Goal: Find specific page/section: Find specific page/section

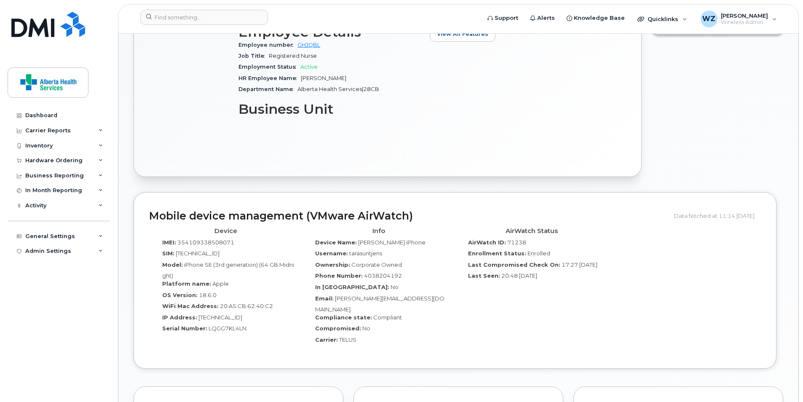
scroll to position [464, 0]
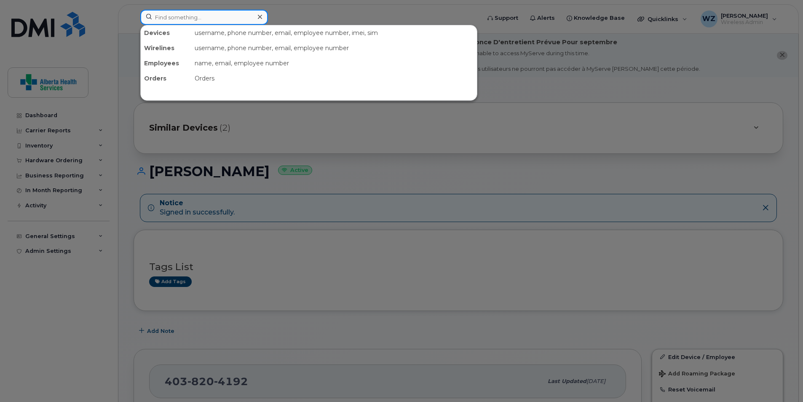
click at [195, 17] on input at bounding box center [204, 17] width 128 height 15
paste input "[PHONE_NUMBER]"
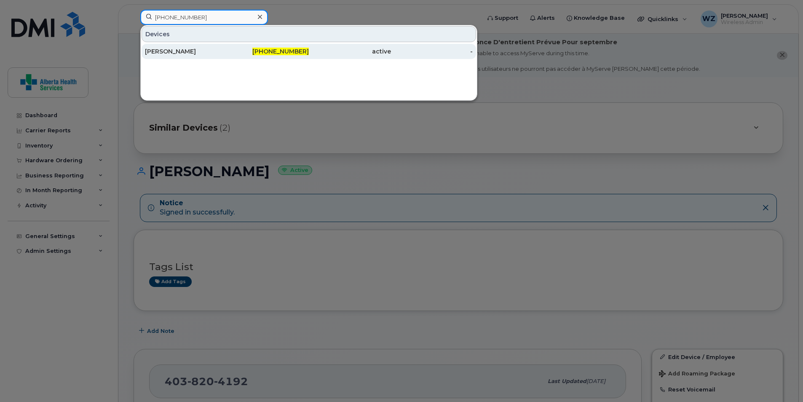
type input "[PHONE_NUMBER]"
click at [158, 56] on div "[PERSON_NAME]" at bounding box center [186, 51] width 82 height 15
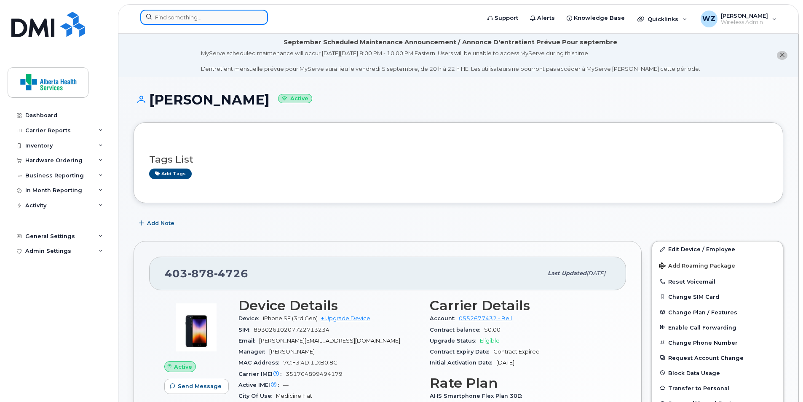
click at [212, 19] on input at bounding box center [204, 17] width 128 height 15
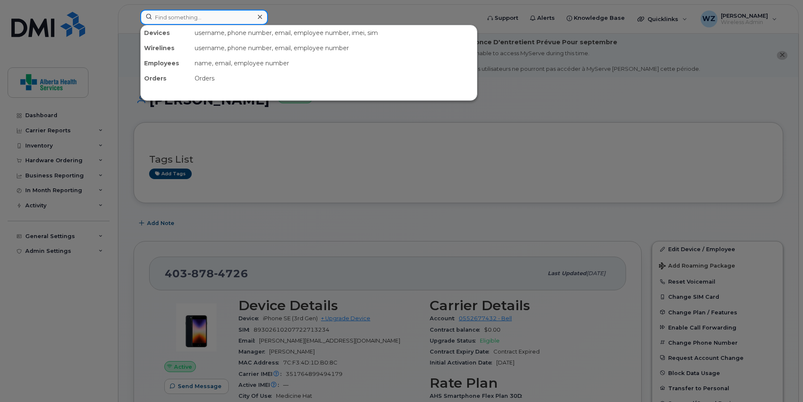
paste input "[PHONE_NUMBER]"
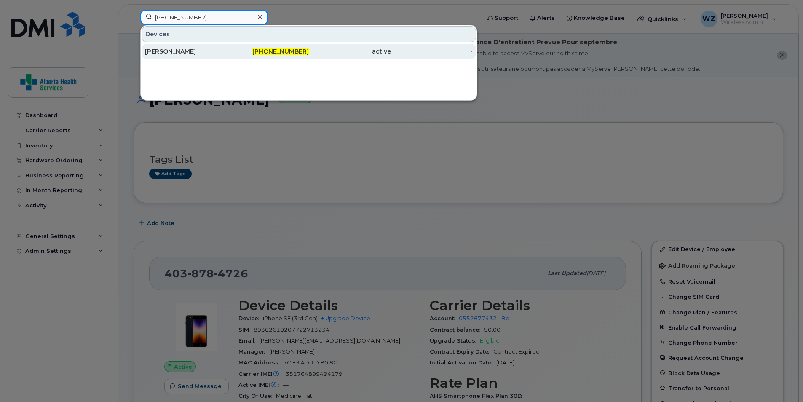
type input "[PHONE_NUMBER]"
click at [179, 48] on div "[PERSON_NAME]" at bounding box center [186, 51] width 82 height 8
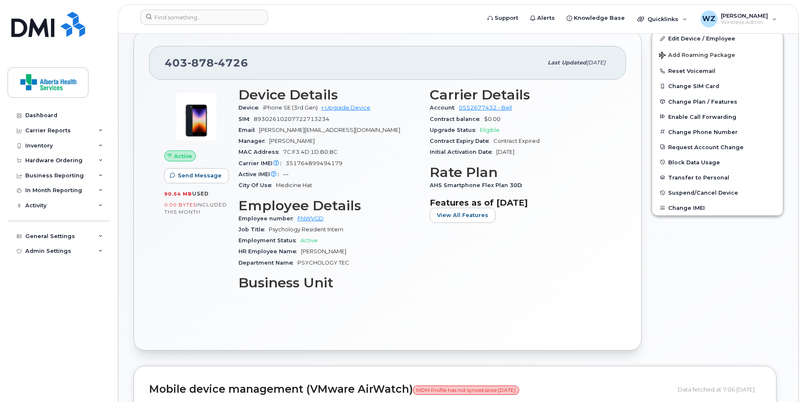
scroll to position [464, 0]
